Goal: Communication & Community: Answer question/provide support

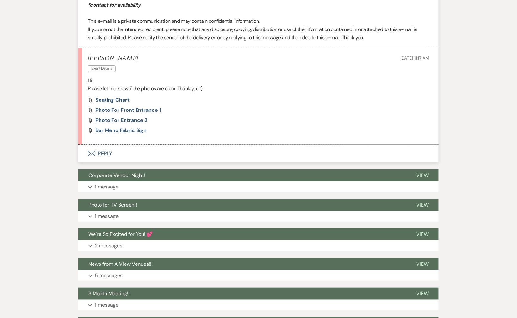
scroll to position [1508, 0]
click at [119, 130] on span "Bar Menu Fabric Sign" at bounding box center [121, 130] width 51 height 7
click at [118, 152] on button "Envelope Reply" at bounding box center [258, 154] width 361 height 18
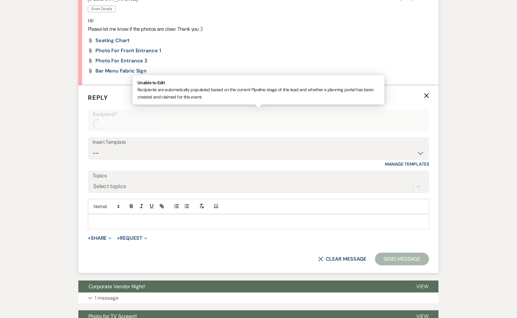
scroll to position [1585, 0]
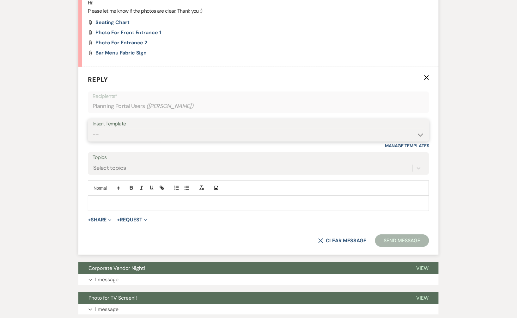
click at [145, 128] on select "-- Tour Confirmation Contract (Pre-Booked Leads) Out of office Inquiry Email Al…" at bounding box center [259, 134] width 332 height 12
select select "3373"
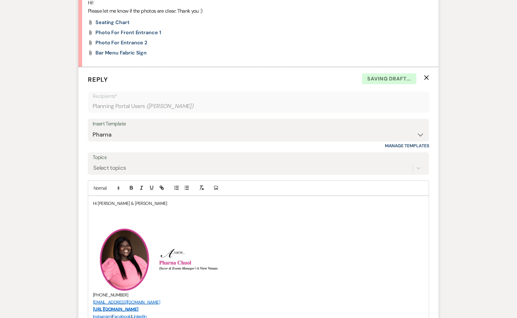
click at [130, 200] on p "Hi [PERSON_NAME] & [PERSON_NAME]" at bounding box center [258, 203] width 331 height 7
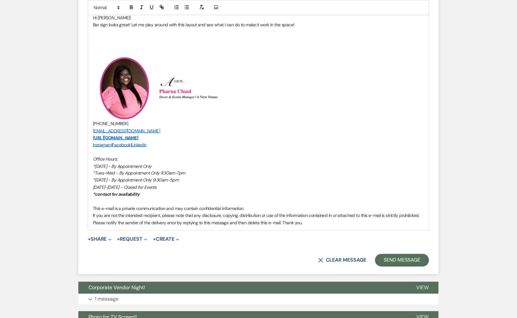
scroll to position [1786, 0]
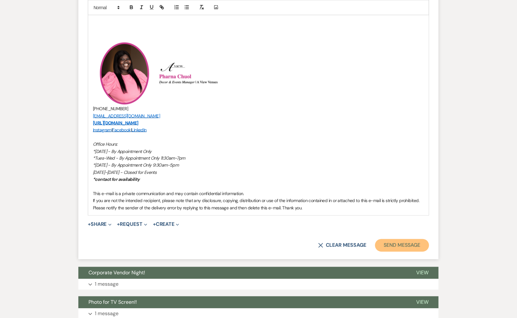
click at [391, 243] on button "Send Message" at bounding box center [402, 245] width 54 height 13
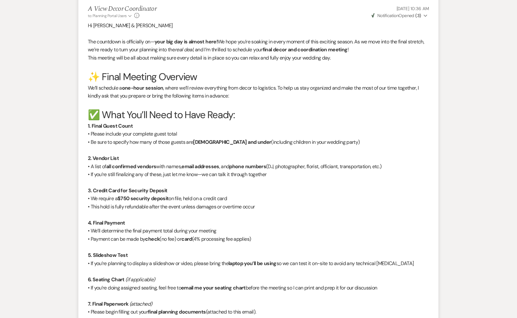
scroll to position [0, 0]
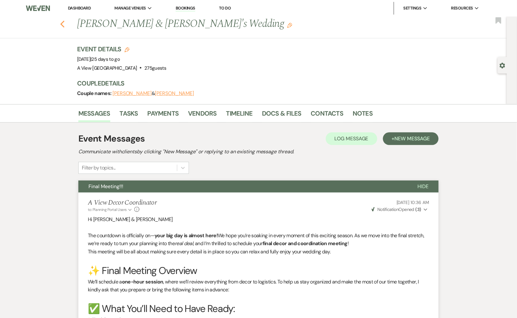
click at [62, 21] on icon "Previous" at bounding box center [62, 24] width 5 height 8
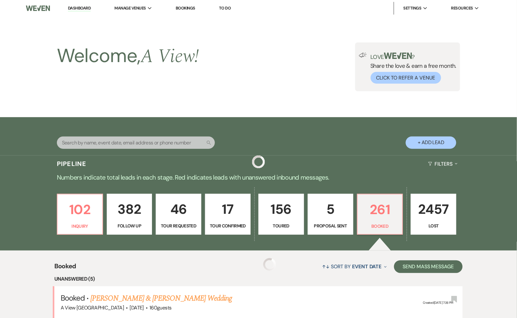
scroll to position [269, 0]
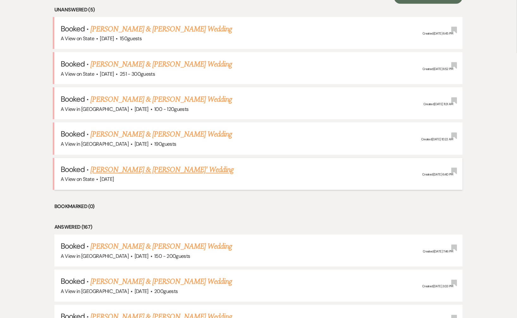
click at [126, 166] on link "[PERSON_NAME] & [PERSON_NAME]' Wedding" at bounding box center [162, 169] width 144 height 11
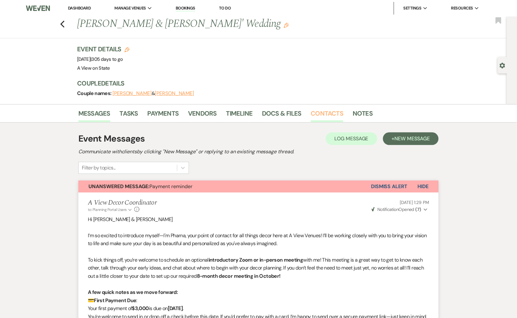
click at [324, 114] on link "Contacts" at bounding box center [327, 115] width 33 height 14
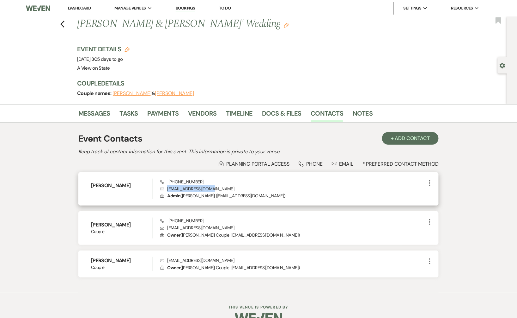
drag, startPoint x: 213, startPoint y: 188, endPoint x: 168, endPoint y: 188, distance: 44.9
click at [168, 188] on p "Envelope [EMAIL_ADDRESS][DOMAIN_NAME]" at bounding box center [293, 188] width 266 height 7
copy p "[EMAIL_ADDRESS][DOMAIN_NAME]"
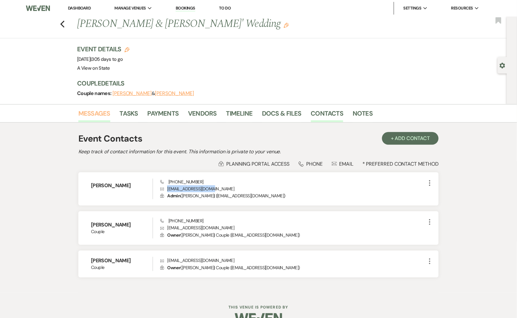
click at [101, 115] on link "Messages" at bounding box center [94, 115] width 32 height 14
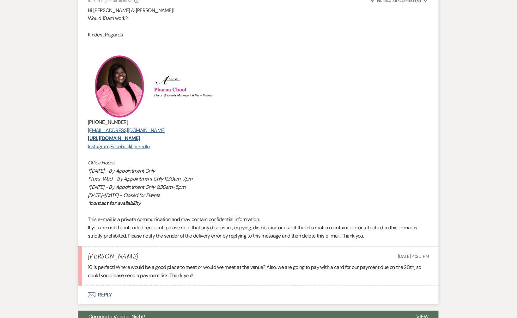
scroll to position [1646, 0]
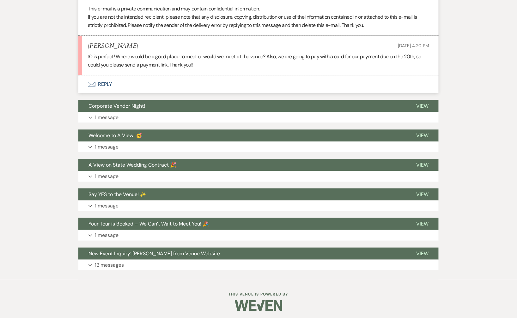
click at [147, 87] on button "Envelope Reply" at bounding box center [258, 84] width 361 height 18
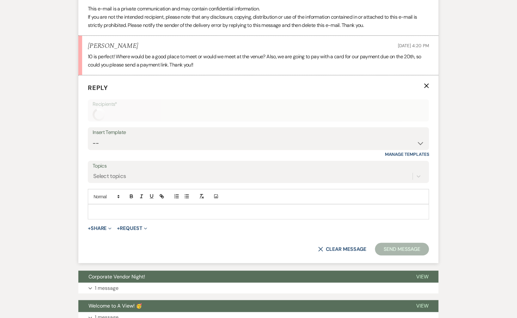
scroll to position [1653, 0]
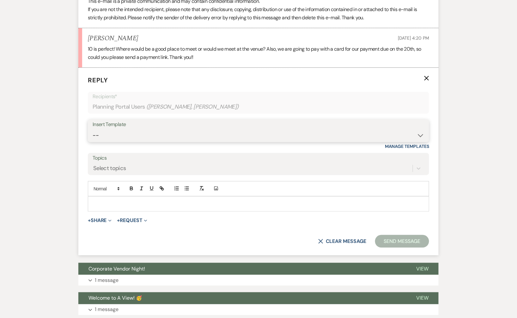
click at [151, 136] on select "-- Tour Confirmation Contract (Pre-Booked Leads) Out of office Inquiry Email Al…" at bounding box center [259, 135] width 332 height 12
select select "3704"
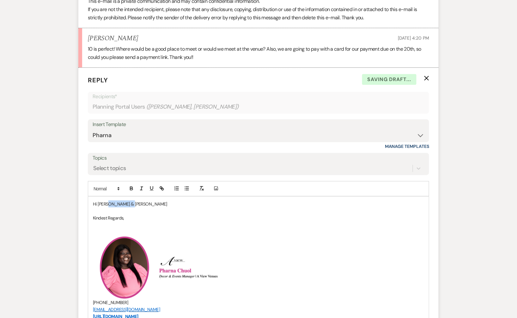
drag, startPoint x: 135, startPoint y: 201, endPoint x: 109, endPoint y: 201, distance: 25.6
click at [109, 201] on p "Hi [PERSON_NAME] & [PERSON_NAME]" at bounding box center [258, 203] width 331 height 7
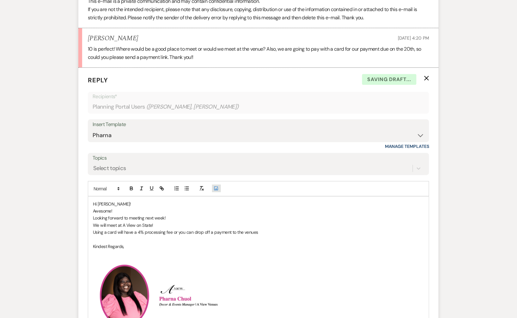
click at [212, 184] on button "Add Photo" at bounding box center [216, 188] width 9 height 8
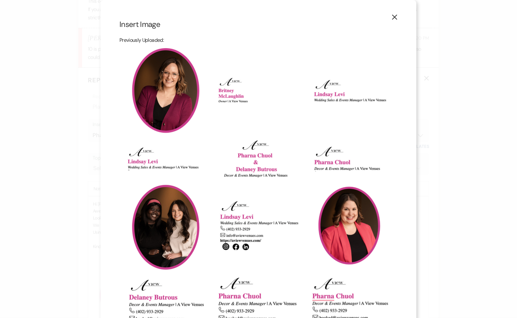
click at [395, 17] on use "button" at bounding box center [395, 17] width 5 height 5
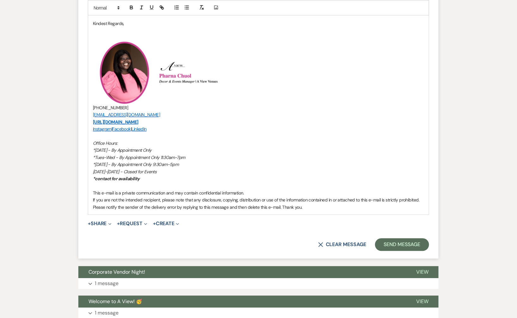
scroll to position [1880, 0]
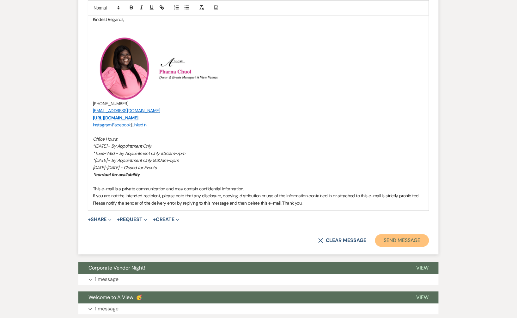
click at [406, 239] on button "Send Message" at bounding box center [402, 240] width 54 height 13
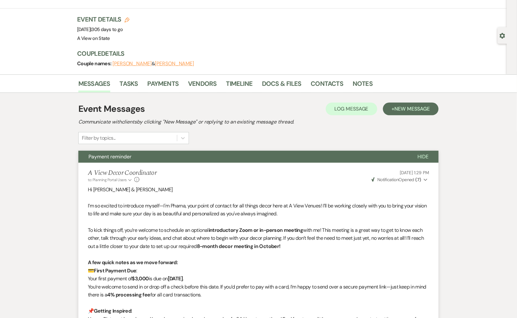
scroll to position [0, 0]
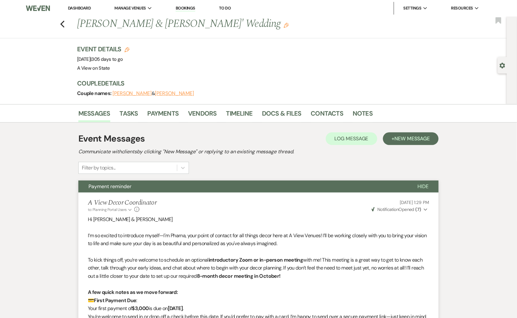
click at [75, 8] on link "Dashboard" at bounding box center [79, 7] width 23 height 5
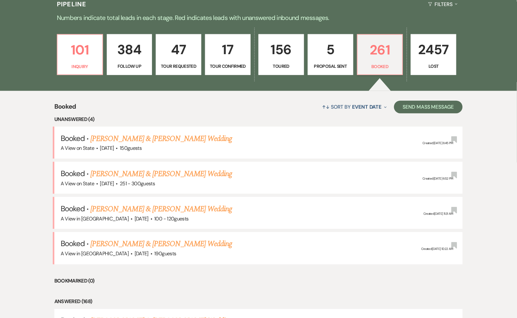
scroll to position [160, 0]
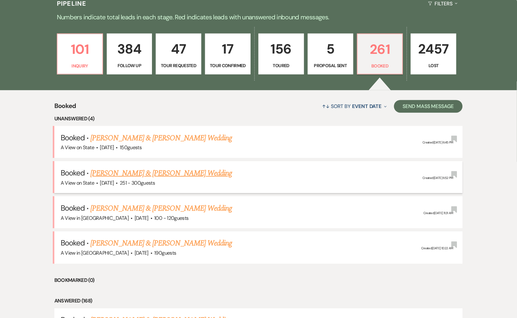
click at [118, 183] on span "·" at bounding box center [117, 183] width 2 height 0
click at [137, 171] on link "[PERSON_NAME] & [PERSON_NAME] Wedding" at bounding box center [161, 172] width 142 height 11
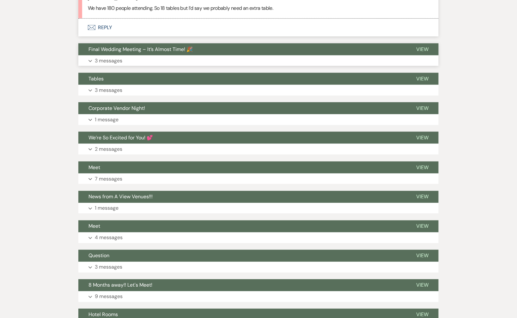
scroll to position [982, 0]
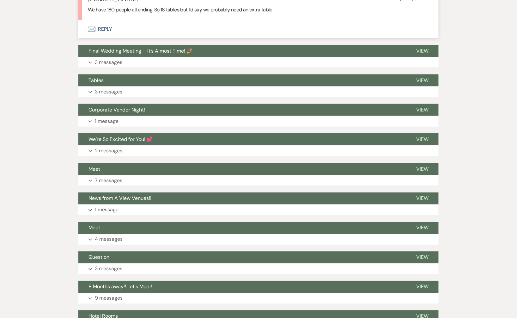
click at [125, 29] on button "Envelope Reply" at bounding box center [258, 29] width 361 height 18
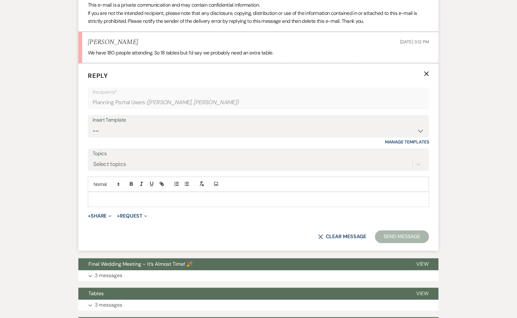
scroll to position [936, 0]
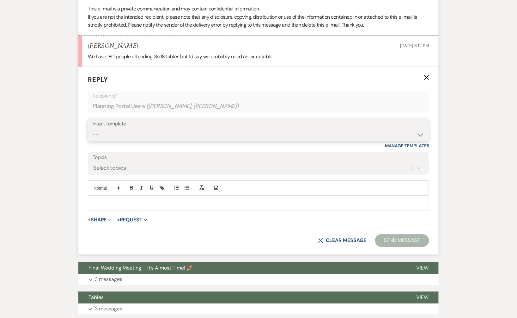
click at [127, 128] on select "-- Tour Confirmation Contract (Pre-Booked Leads) Out of office Inquiry Email Al…" at bounding box center [259, 134] width 332 height 12
select select "3704"
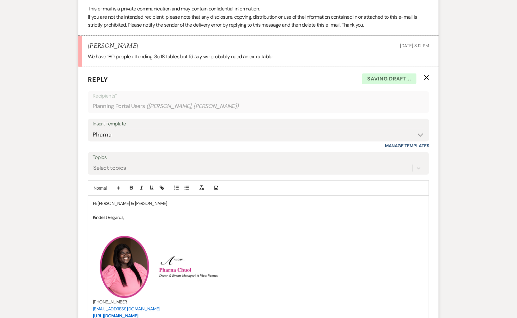
click at [139, 201] on p "Hi [PERSON_NAME] & [PERSON_NAME]" at bounding box center [258, 203] width 331 height 7
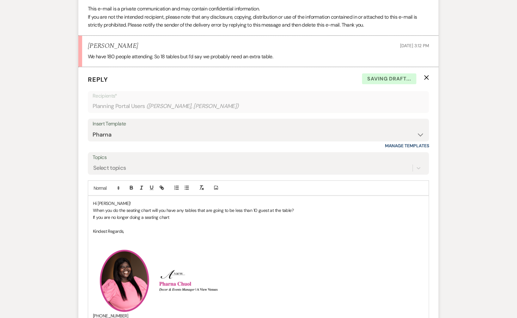
click at [172, 214] on p "If you are no longer doing a seating chart" at bounding box center [258, 217] width 331 height 7
click at [238, 224] on p at bounding box center [258, 224] width 331 height 7
drag, startPoint x: 173, startPoint y: 216, endPoint x: 93, endPoint y: 216, distance: 79.7
click at [92, 216] on div "Hi [PERSON_NAME]! When you do the seating chart, will you have any tables that …" at bounding box center [258, 309] width 341 height 227
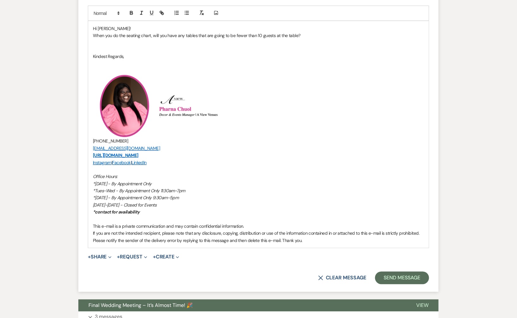
scroll to position [1117, 0]
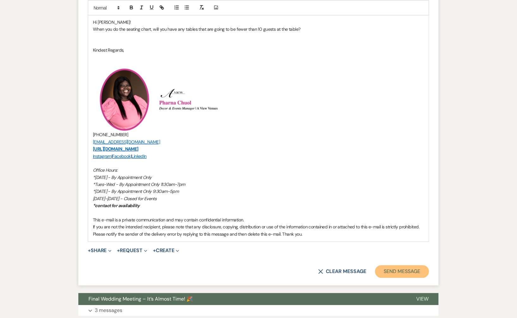
click at [395, 269] on button "Send Message" at bounding box center [402, 271] width 54 height 13
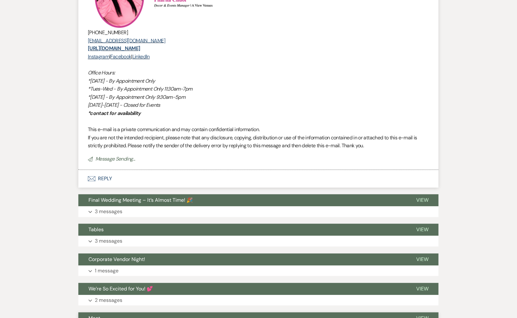
scroll to position [1400, 0]
